Goal: Check status: Check status

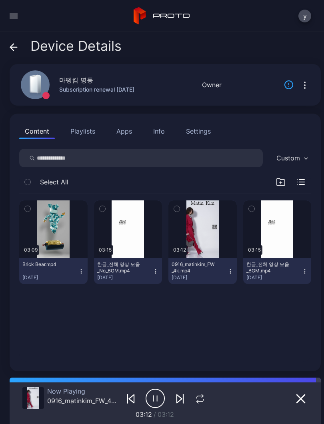
click at [18, 46] on div "Device Details" at bounding box center [66, 47] width 112 height 19
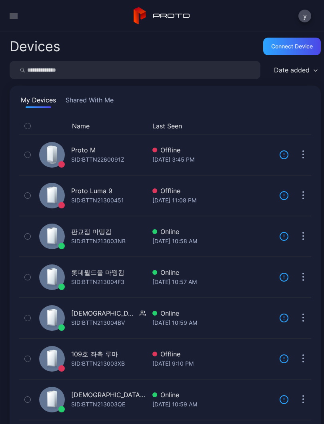
scroll to position [116, 0]
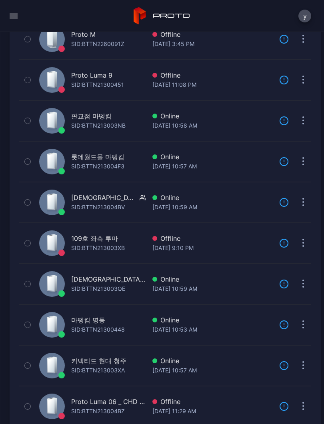
click at [17, 18] on div "button" at bounding box center [14, 18] width 8 height 1
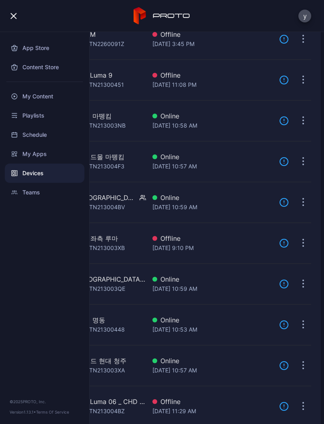
click at [34, 173] on div "Devices" at bounding box center [45, 173] width 80 height 19
click at [108, 260] on div "109호 좌측 루마 SID: BTTN213003XB" at bounding box center [91, 243] width 110 height 37
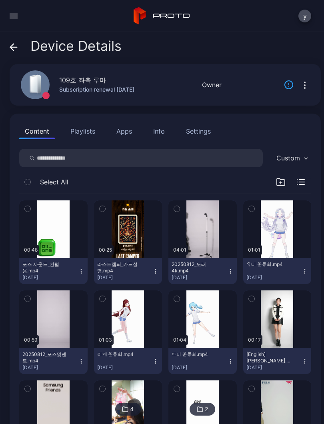
click at [16, 50] on icon at bounding box center [14, 47] width 8 height 8
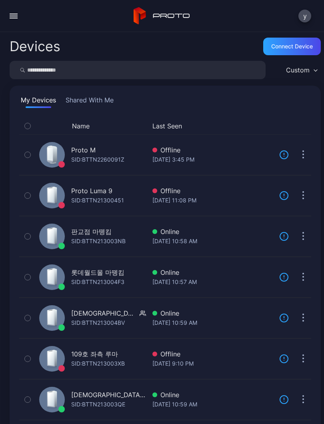
scroll to position [116, 0]
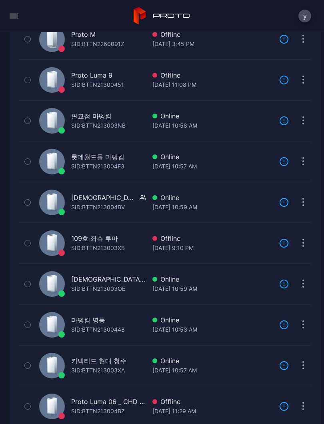
click at [21, 50] on button "button" at bounding box center [27, 39] width 17 height 40
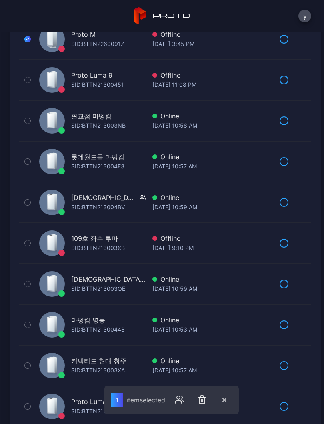
click at [33, 39] on button "button" at bounding box center [27, 39] width 17 height 40
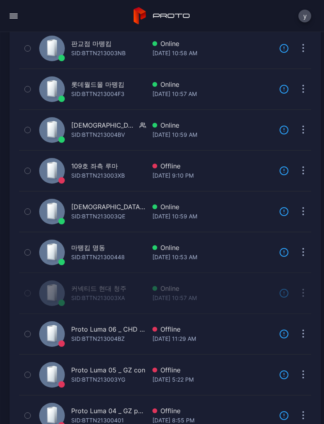
scroll to position [185, 0]
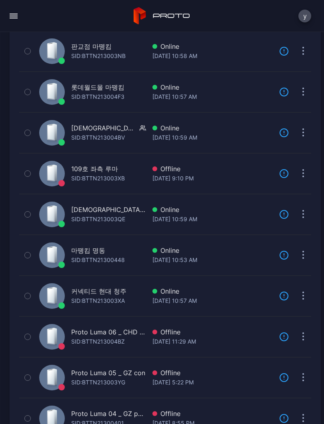
click at [232, 256] on div "[DATE] 10:53 AM" at bounding box center [212, 260] width 120 height 10
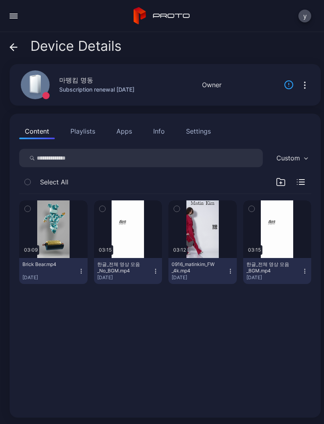
click at [0, 0] on div "button" at bounding box center [0, 0] width 0 height 0
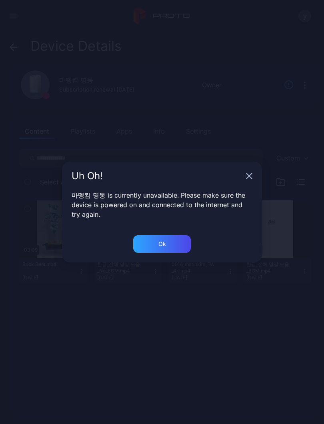
click at [248, 174] on icon "button" at bounding box center [249, 176] width 6 height 6
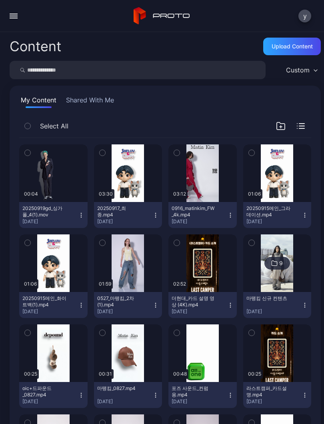
click at [18, 19] on button "button" at bounding box center [14, 16] width 16 height 16
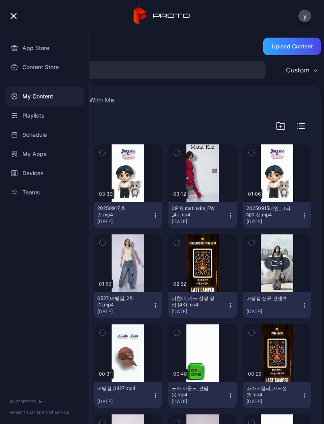
click at [33, 168] on div "Devices" at bounding box center [45, 173] width 80 height 19
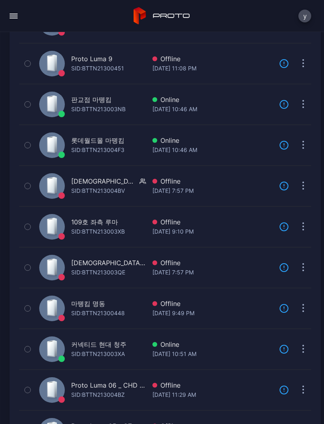
scroll to position [133, 0]
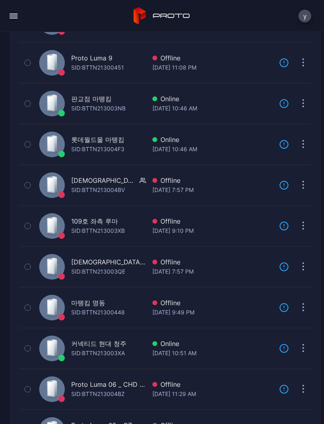
click at [209, 303] on div "Offline" at bounding box center [212, 303] width 120 height 10
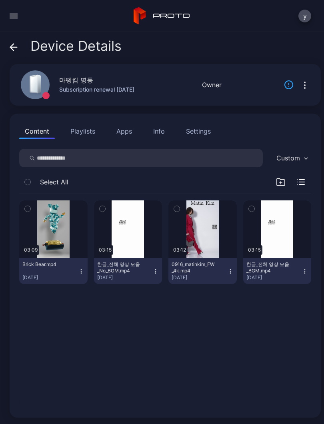
click at [0, 0] on div "button" at bounding box center [0, 0] width 0 height 0
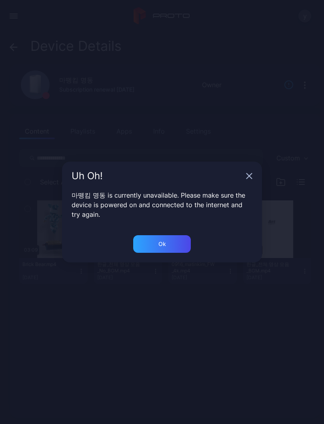
click at [246, 177] on icon "button" at bounding box center [249, 176] width 6 height 6
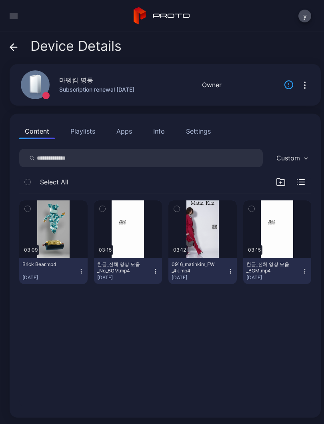
click at [19, 49] on div "Device Details" at bounding box center [66, 47] width 112 height 19
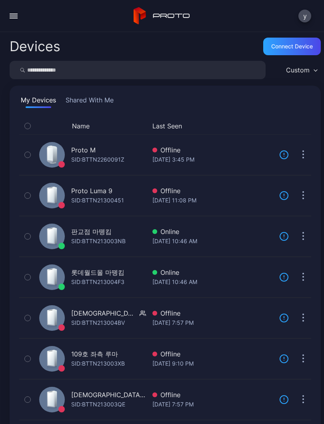
scroll to position [133, 0]
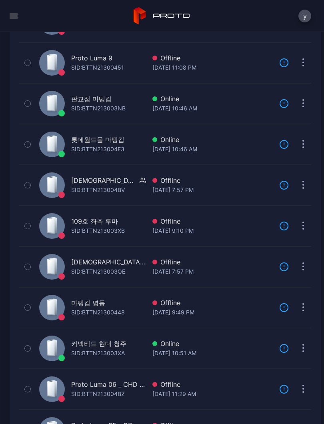
click at [208, 312] on div "[DATE] 9:49 PM" at bounding box center [212, 313] width 120 height 10
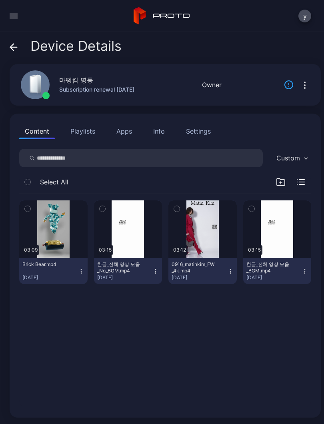
click at [0, 0] on div "button" at bounding box center [0, 0] width 0 height 0
